Goal: Information Seeking & Learning: Learn about a topic

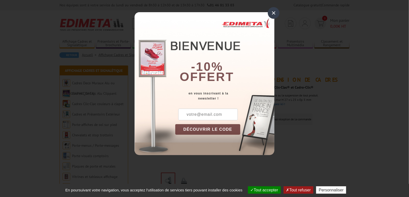
click at [274, 11] on div "×" at bounding box center [274, 13] width 12 height 12
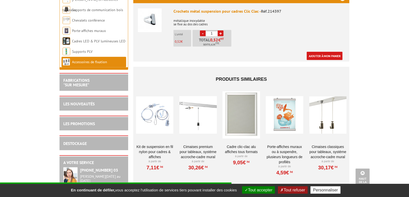
scroll to position [199, 0]
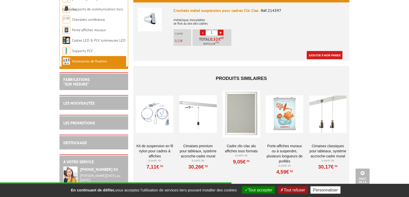
click at [151, 19] on img at bounding box center [150, 20] width 24 height 24
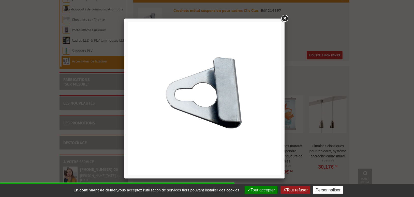
click at [284, 17] on link at bounding box center [284, 18] width 9 height 9
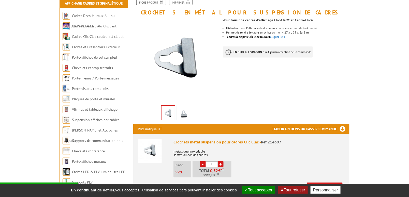
scroll to position [63, 0]
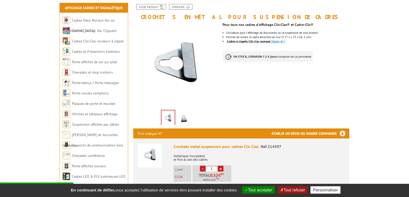
click at [278, 41] on link "Cadres à clapets Clic-clac muraux Cliquez-ici !" at bounding box center [256, 41] width 58 height 4
